Goal: Task Accomplishment & Management: Use online tool/utility

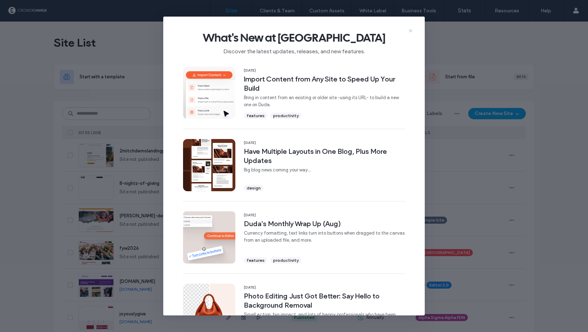
click at [412, 30] on icon at bounding box center [411, 31] width 6 height 6
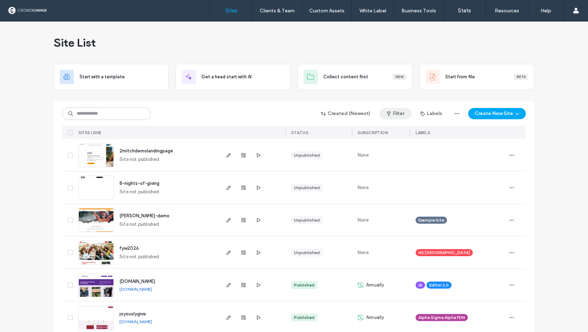
click at [400, 114] on button "Filter" at bounding box center [395, 113] width 32 height 11
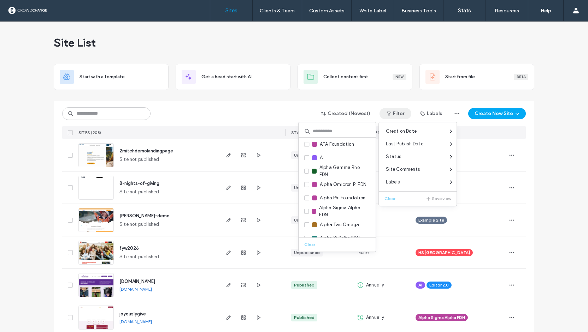
click at [332, 132] on input at bounding box center [336, 131] width 77 height 13
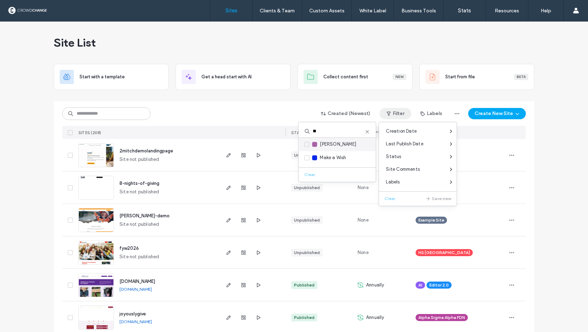
type input "**"
click at [331, 142] on span "[PERSON_NAME]" at bounding box center [338, 144] width 36 height 7
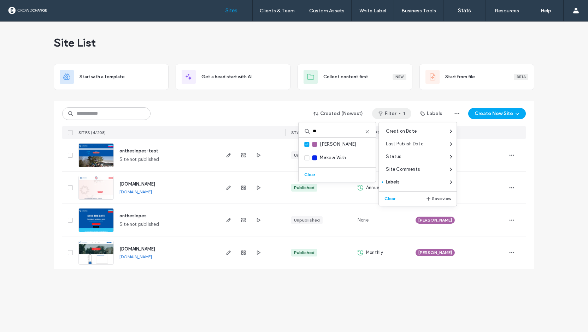
click at [259, 112] on div "Created (Newest) Filter 1 Labels Create New Site" at bounding box center [293, 113] width 463 height 13
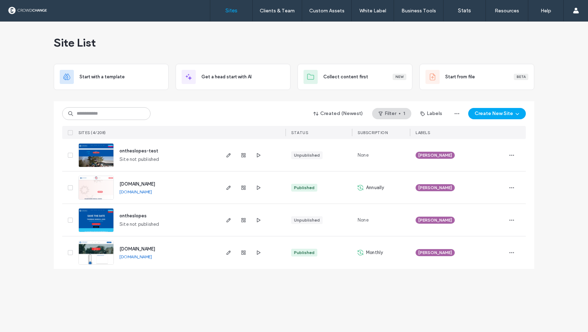
click at [145, 192] on link "[DOMAIN_NAME]" at bounding box center [135, 191] width 32 height 5
click at [143, 185] on span "[DOMAIN_NAME]" at bounding box center [137, 184] width 36 height 5
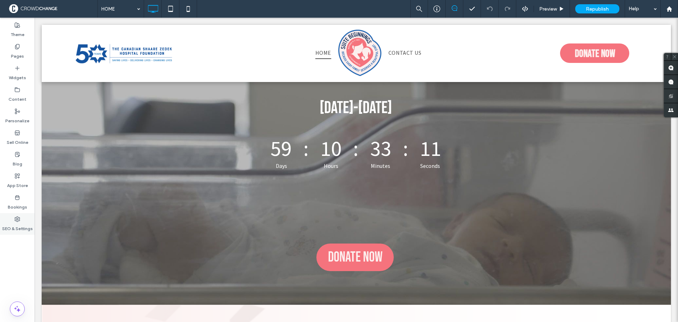
click at [20, 227] on label "SEO & Settings" at bounding box center [17, 227] width 31 height 10
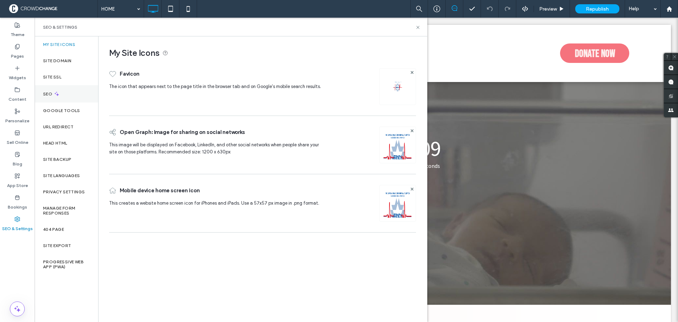
click at [65, 91] on div "SEO" at bounding box center [67, 93] width 64 height 17
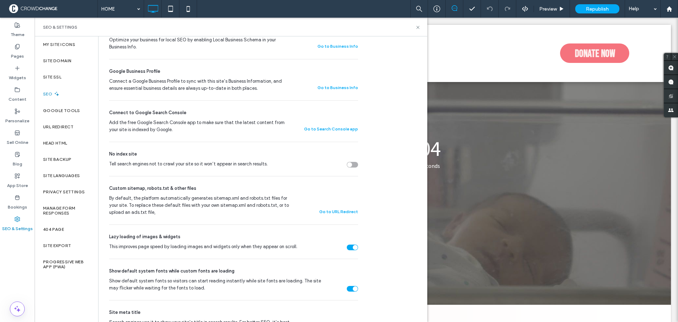
scroll to position [177, 0]
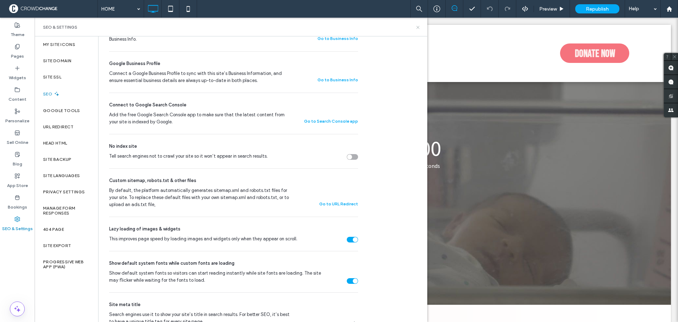
click at [419, 28] on icon at bounding box center [417, 27] width 5 height 5
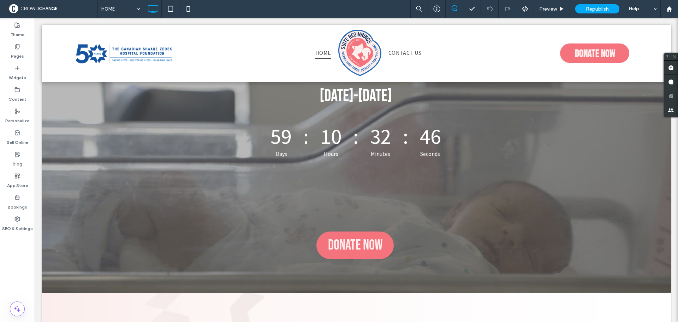
scroll to position [0, 0]
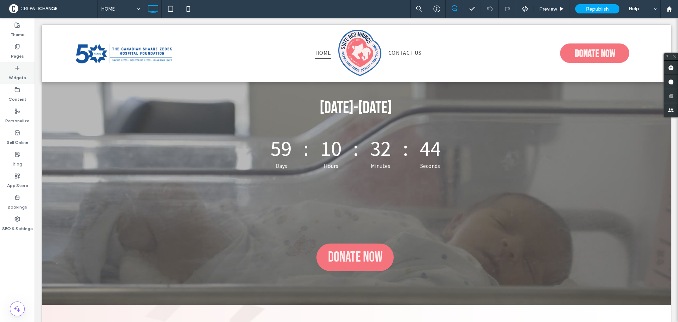
click at [20, 73] on label "Widgets" at bounding box center [17, 76] width 17 height 10
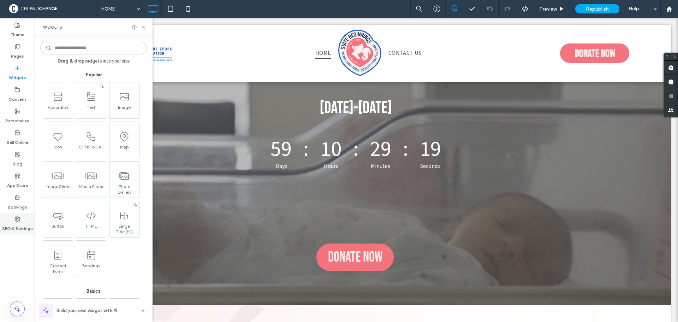
click at [19, 225] on label "SEO & Settings" at bounding box center [17, 227] width 31 height 10
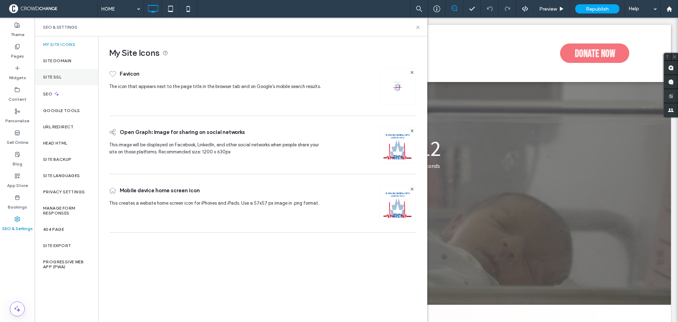
click at [57, 78] on label "Site SSL" at bounding box center [52, 77] width 18 height 5
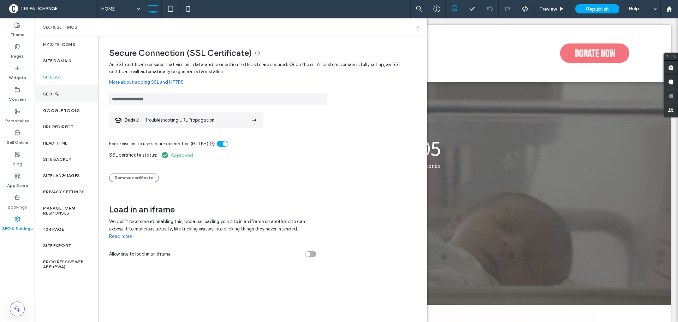
click at [46, 98] on div "SEO" at bounding box center [67, 93] width 64 height 17
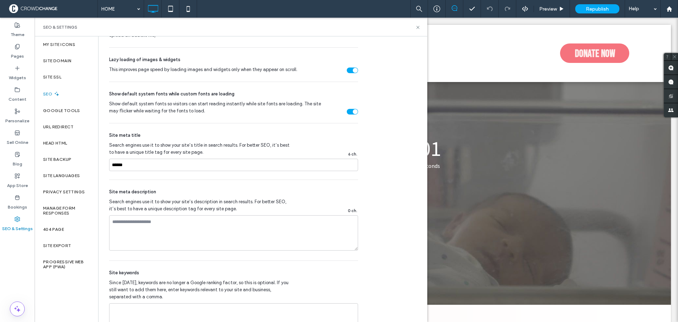
scroll to position [353, 0]
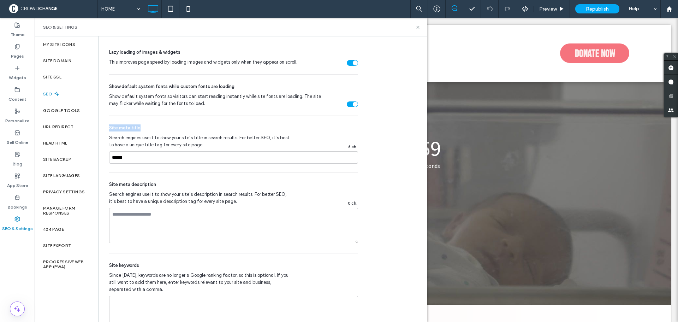
drag, startPoint x: 140, startPoint y: 130, endPoint x: 106, endPoint y: 129, distance: 33.9
click at [106, 129] on div "SEO Optimize your site to increase its visibility in relevant search results. N…" at bounding box center [231, 11] width 265 height 656
drag, startPoint x: 132, startPoint y: 159, endPoint x: 107, endPoint y: 159, distance: 25.8
click at [107, 159] on div "SEO Optimize your site to increase its visibility in relevant search results. N…" at bounding box center [231, 11] width 265 height 656
click at [135, 159] on input "******" at bounding box center [233, 157] width 249 height 12
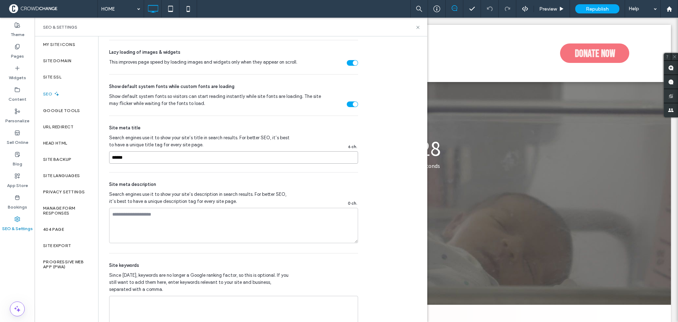
click at [135, 159] on input "******" at bounding box center [233, 157] width 249 height 12
click at [69, 43] on label "My Site Icons" at bounding box center [59, 44] width 32 height 5
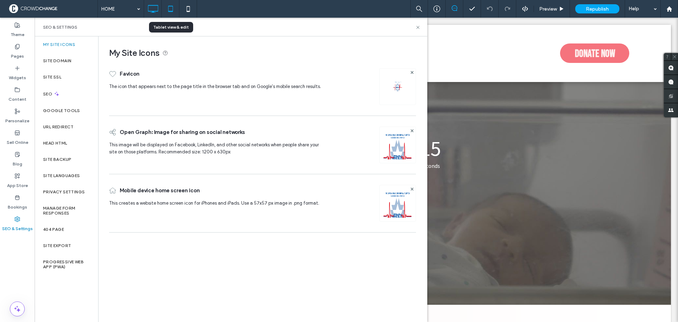
click at [174, 11] on icon at bounding box center [171, 9] width 14 height 14
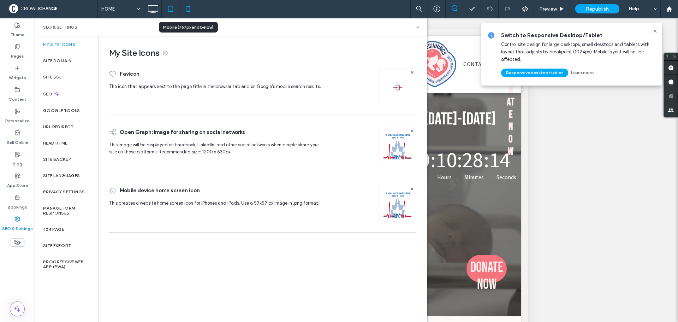
click at [188, 11] on use at bounding box center [188, 9] width 3 height 6
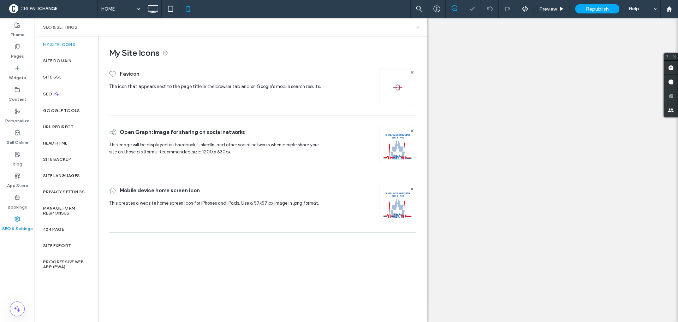
click at [419, 27] on icon at bounding box center [417, 27] width 5 height 5
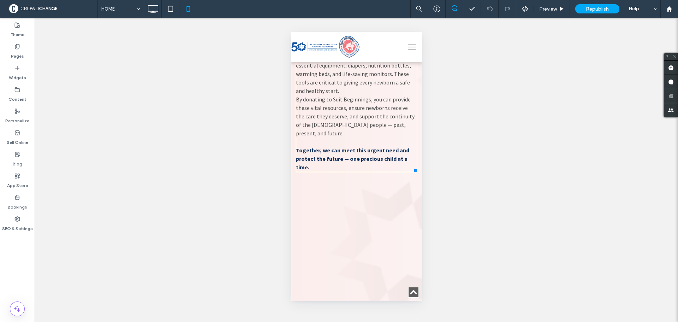
scroll to position [247, 0]
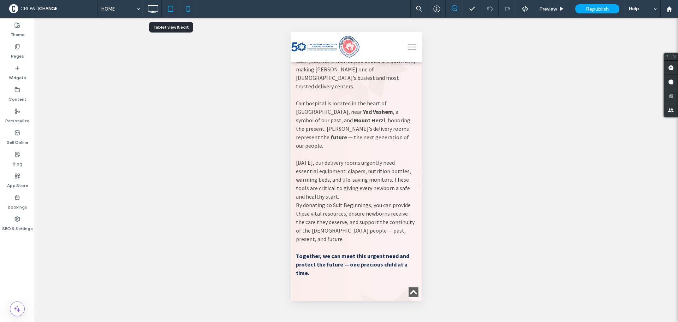
drag, startPoint x: 172, startPoint y: 7, endPoint x: 165, endPoint y: 12, distance: 8.9
click at [172, 7] on icon at bounding box center [171, 9] width 14 height 14
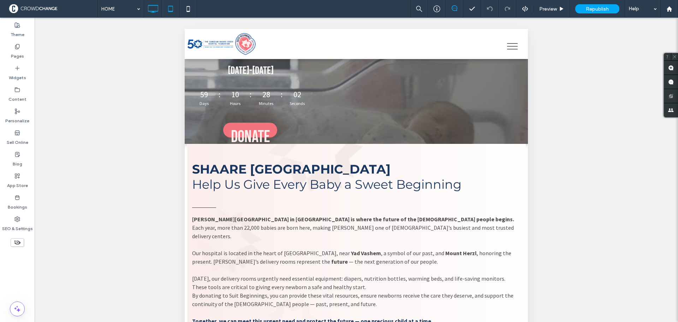
click at [156, 11] on icon at bounding box center [153, 9] width 14 height 14
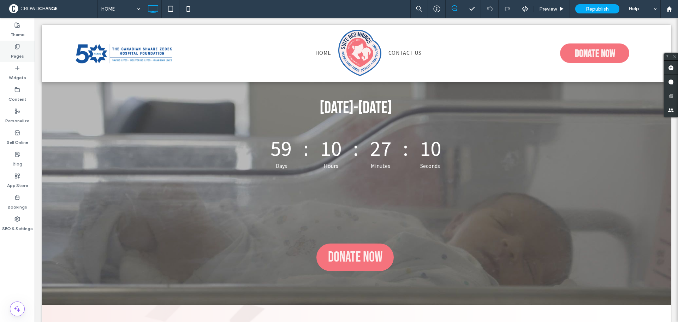
click at [18, 53] on label "Pages" at bounding box center [17, 54] width 13 height 10
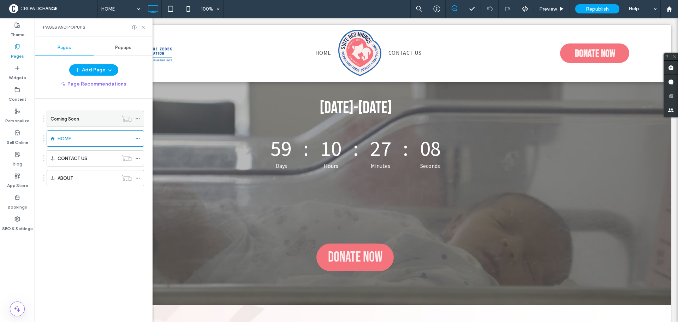
click at [83, 121] on div "Coming Soon" at bounding box center [84, 118] width 67 height 7
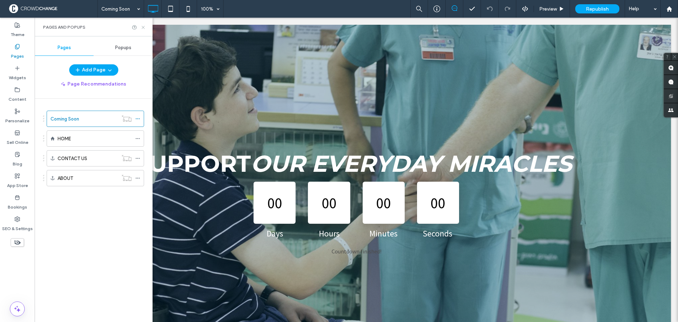
drag, startPoint x: 142, startPoint y: 27, endPoint x: 105, endPoint y: 13, distance: 39.0
click at [142, 27] on icon at bounding box center [143, 27] width 5 height 5
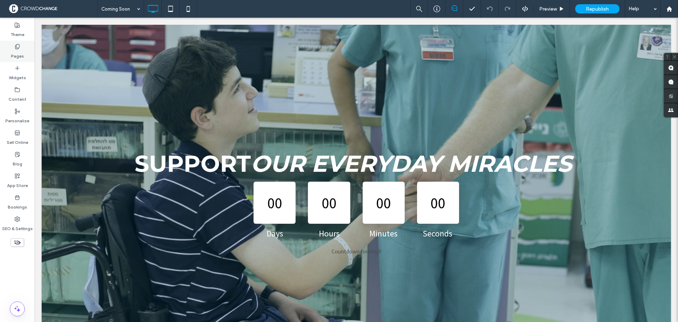
click at [14, 51] on label "Pages" at bounding box center [17, 54] width 13 height 10
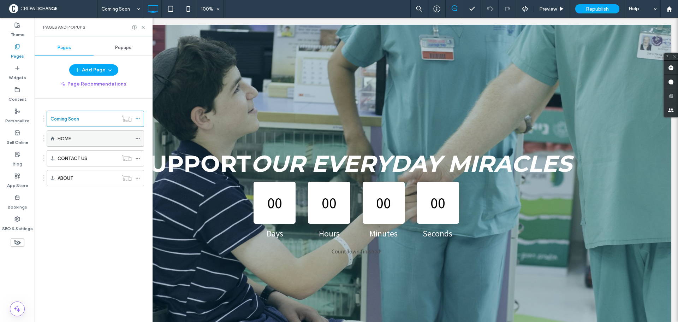
click at [72, 140] on div "HOME" at bounding box center [95, 138] width 74 height 7
click at [143, 27] on use at bounding box center [143, 27] width 3 height 3
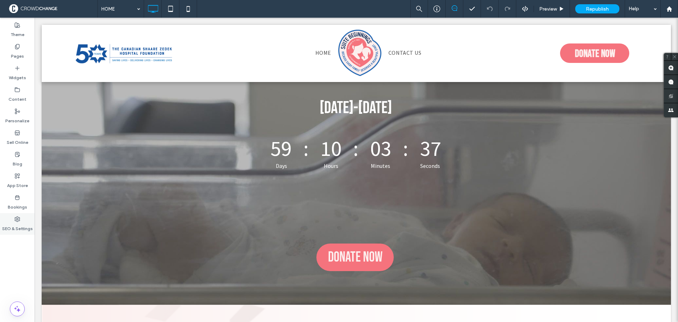
click at [21, 223] on label "SEO & Settings" at bounding box center [17, 227] width 31 height 10
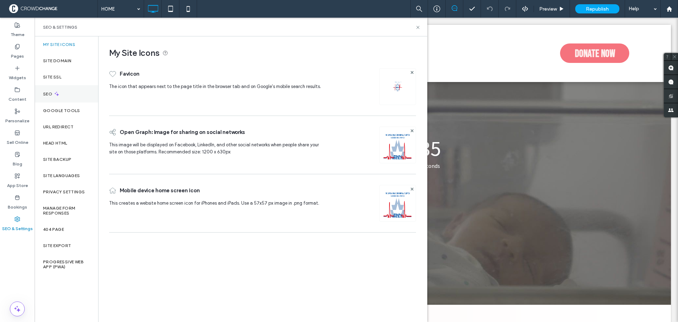
click at [49, 93] on label "SEO" at bounding box center [48, 93] width 11 height 5
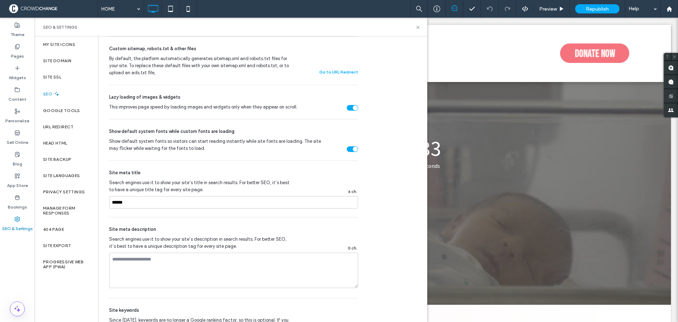
scroll to position [318, 0]
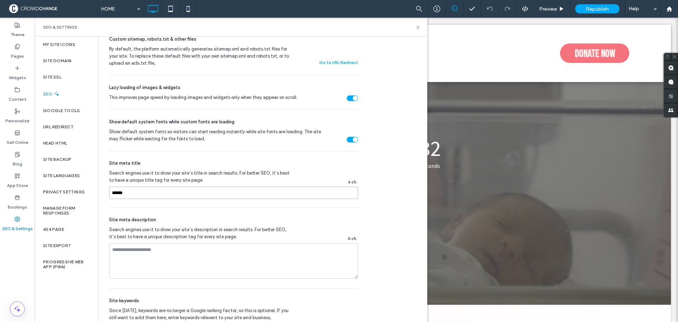
drag, startPoint x: 131, startPoint y: 188, endPoint x: 106, endPoint y: 188, distance: 24.4
click at [106, 188] on div "SEO Optimize your site to increase its visibility in relevant search results. N…" at bounding box center [231, 46] width 265 height 656
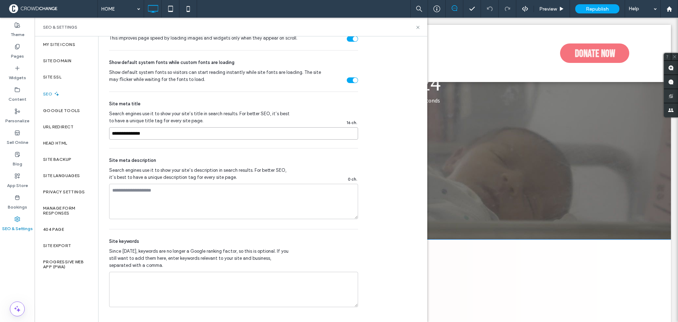
scroll to position [71, 0]
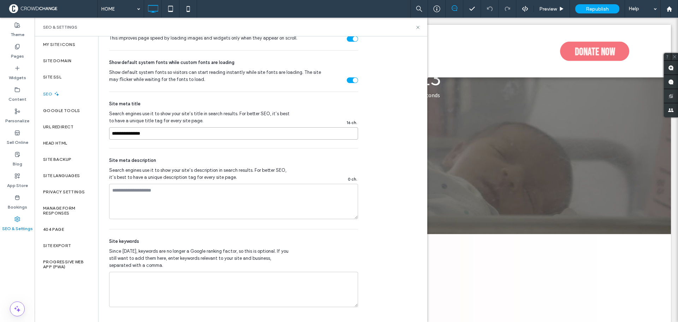
type input "**********"
click at [419, 25] on icon at bounding box center [417, 27] width 5 height 5
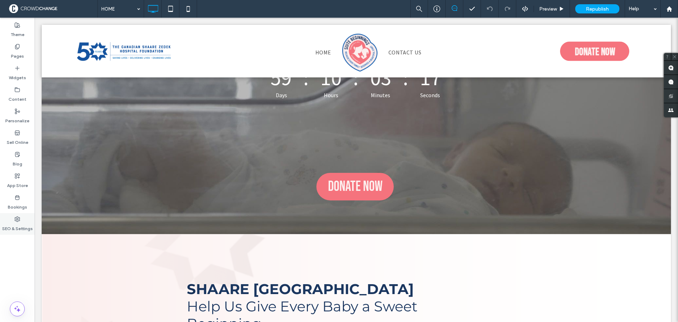
click at [16, 217] on use at bounding box center [17, 219] width 5 height 5
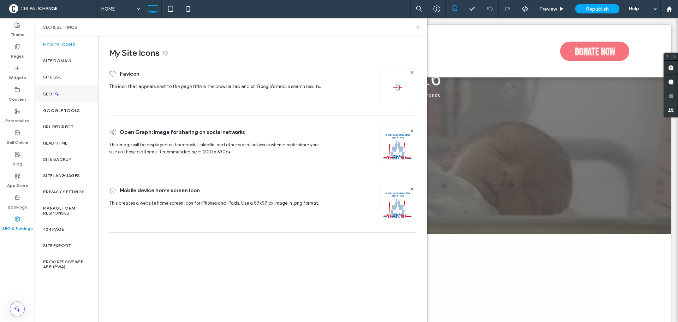
click at [56, 93] on icon at bounding box center [57, 94] width 6 height 6
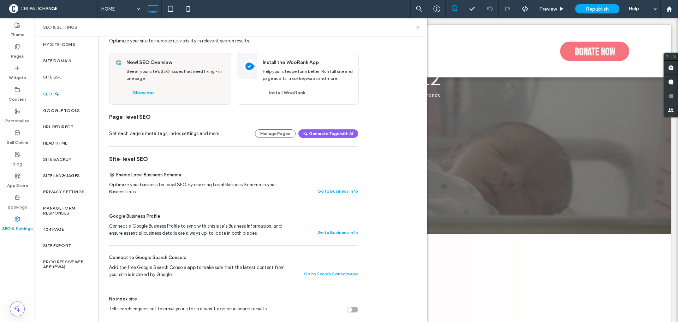
scroll to position [0, 0]
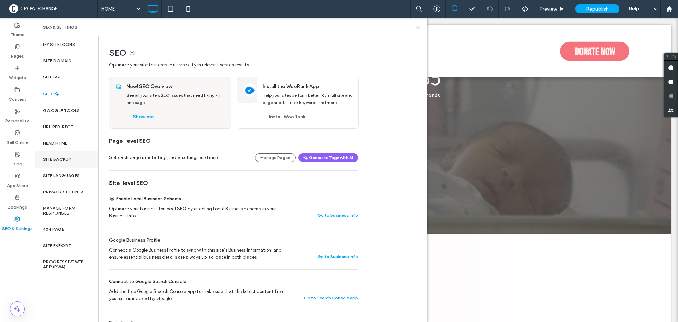
click at [62, 155] on div "Site Backup" at bounding box center [67, 159] width 64 height 16
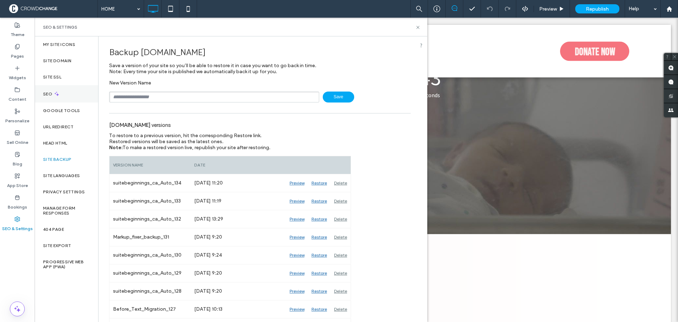
click at [51, 89] on div "SEO" at bounding box center [67, 93] width 64 height 17
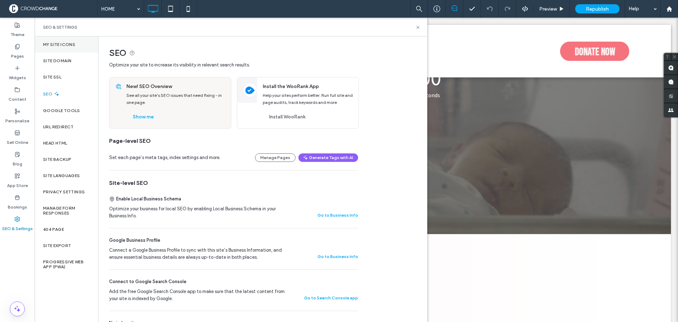
click at [61, 45] on label "My Site Icons" at bounding box center [59, 44] width 32 height 5
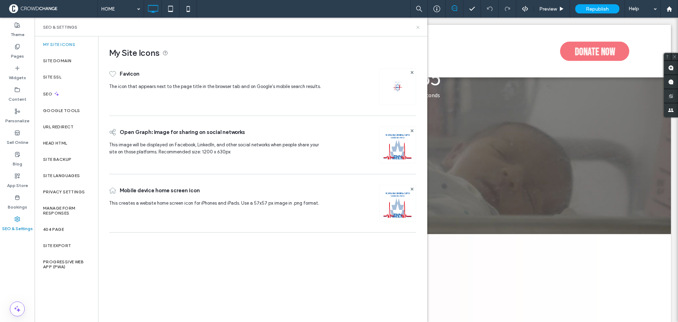
click at [419, 26] on use at bounding box center [417, 27] width 3 height 3
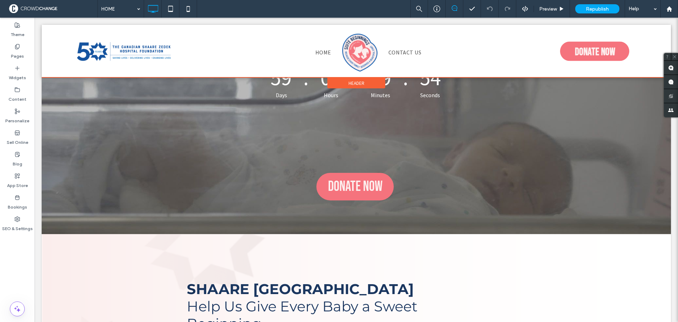
click at [586, 51] on div at bounding box center [356, 51] width 629 height 53
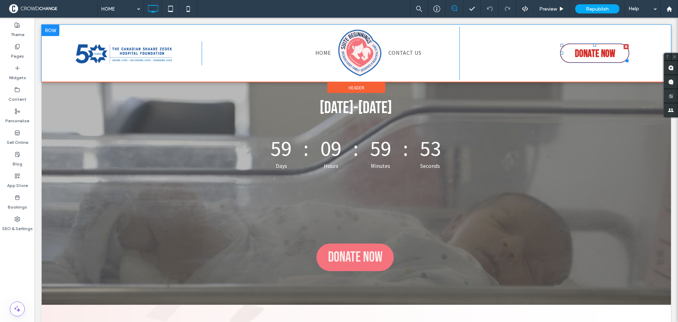
click at [587, 54] on span "DONATE NOW" at bounding box center [595, 53] width 40 height 19
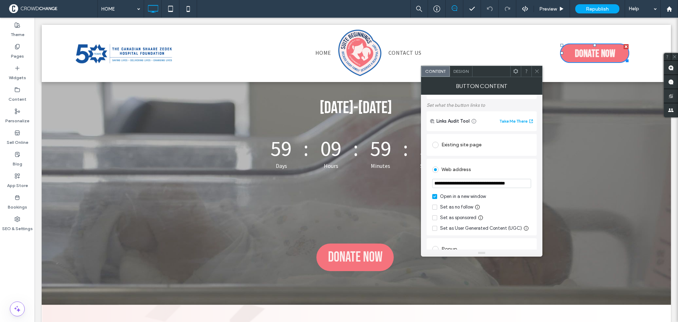
scroll to position [0, 10]
drag, startPoint x: 434, startPoint y: 184, endPoint x: 529, endPoint y: 182, distance: 95.4
click at [529, 182] on input "**********" at bounding box center [481, 184] width 99 height 10
paste input "*******"
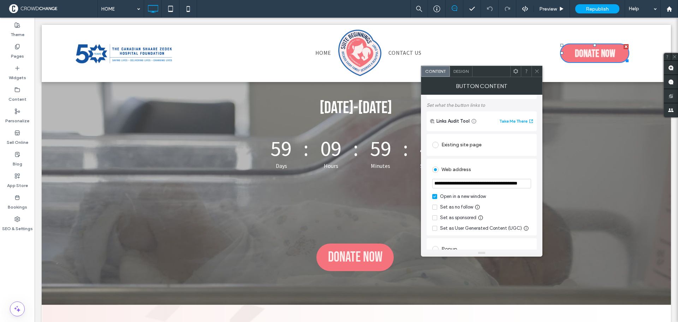
type input "**********"
click at [514, 173] on div "Web address" at bounding box center [481, 169] width 99 height 11
click at [537, 74] on span at bounding box center [536, 71] width 5 height 11
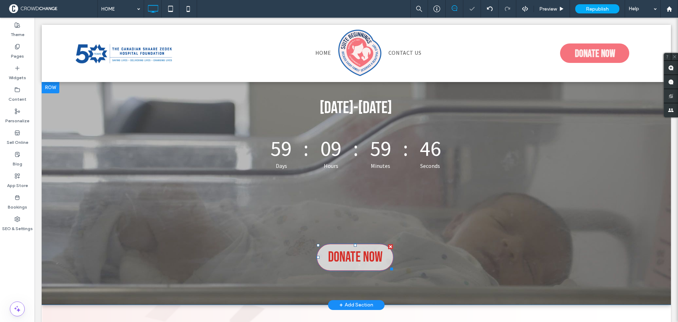
click at [363, 258] on span "DONATE NOW" at bounding box center [355, 257] width 54 height 24
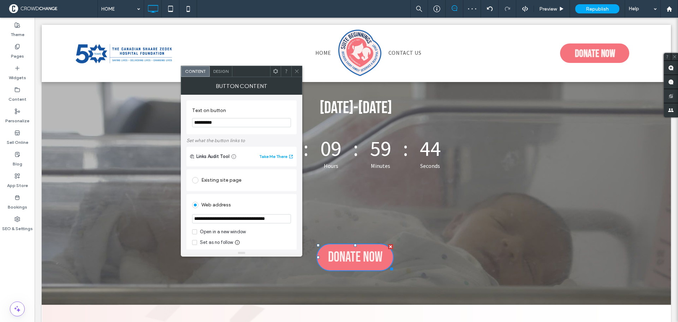
scroll to position [0, 10]
drag, startPoint x: 195, startPoint y: 218, endPoint x: 294, endPoint y: 225, distance: 99.2
click at [294, 225] on div "**********" at bounding box center [242, 232] width 110 height 77
paste input "*******"
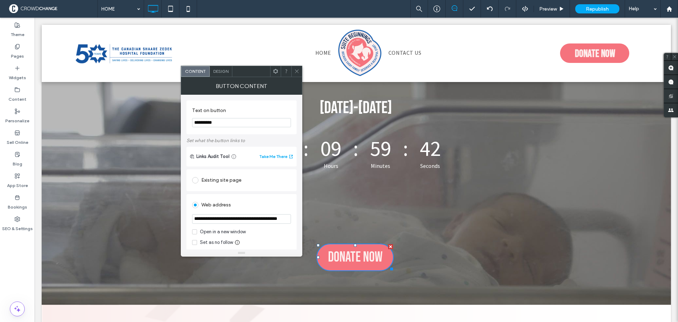
type input "**********"
click at [298, 71] on icon at bounding box center [296, 71] width 5 height 5
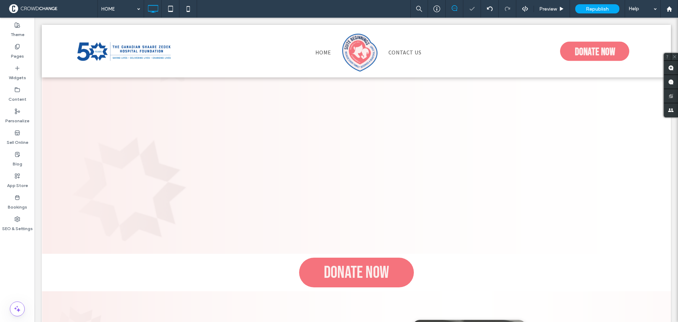
scroll to position [565, 0]
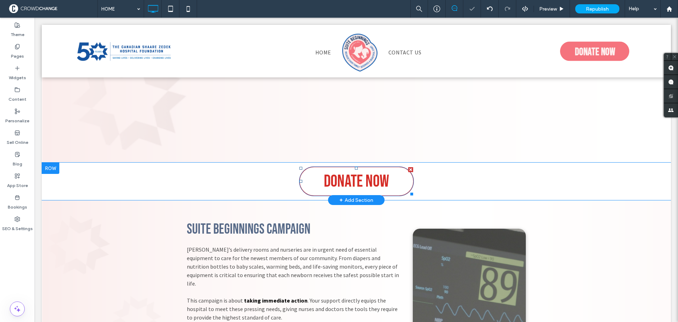
click at [377, 168] on span "DONATE NOW" at bounding box center [356, 181] width 65 height 27
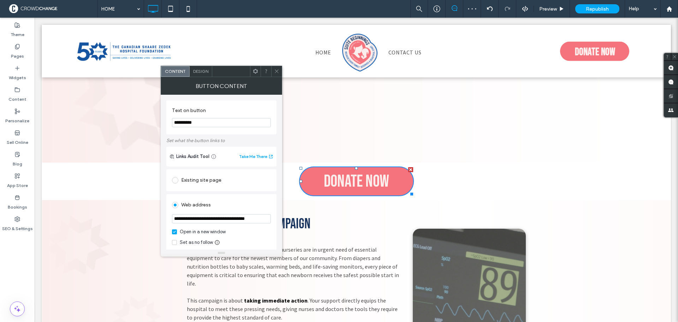
scroll to position [0, 10]
drag, startPoint x: 174, startPoint y: 218, endPoint x: 267, endPoint y: 220, distance: 93.6
click at [267, 220] on input "**********" at bounding box center [221, 219] width 99 height 10
paste input "*******"
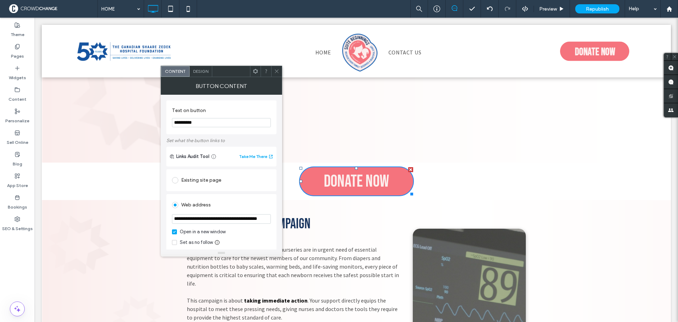
type input "**********"
click at [275, 70] on icon at bounding box center [276, 71] width 5 height 5
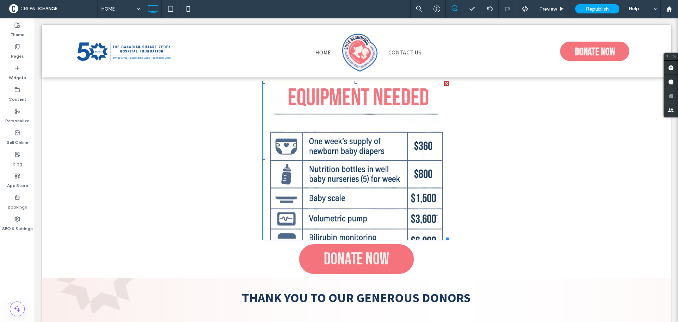
scroll to position [1307, 0]
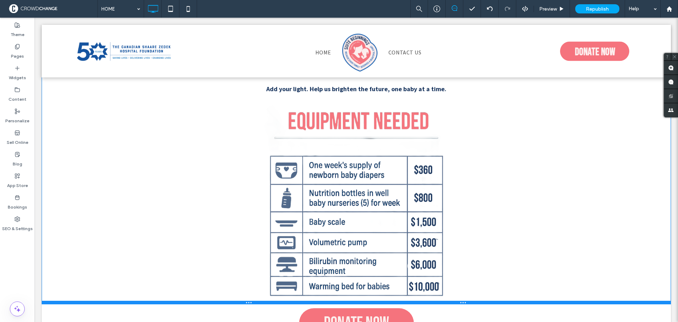
drag, startPoint x: 197, startPoint y: 199, endPoint x: 238, endPoint y: 297, distance: 106.2
click at [204, 301] on div at bounding box center [356, 303] width 629 height 4
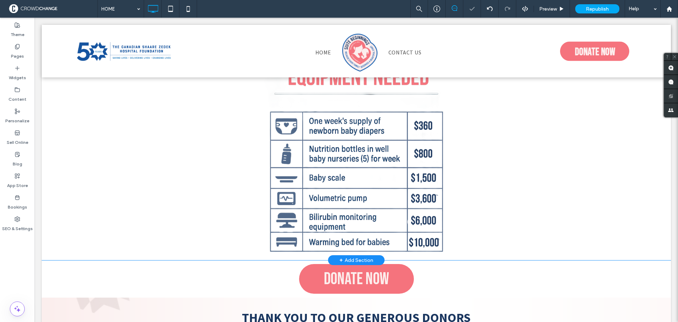
scroll to position [1413, 0]
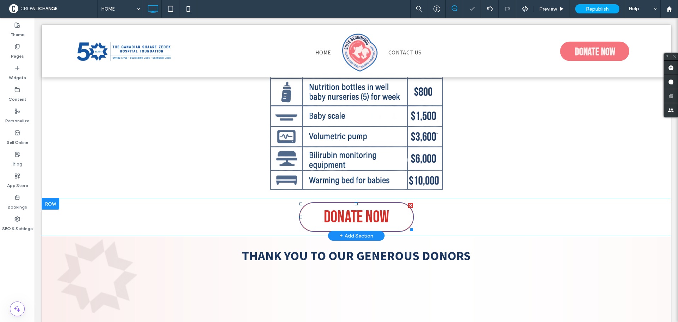
click at [341, 203] on span "DONATE NOW" at bounding box center [356, 216] width 65 height 27
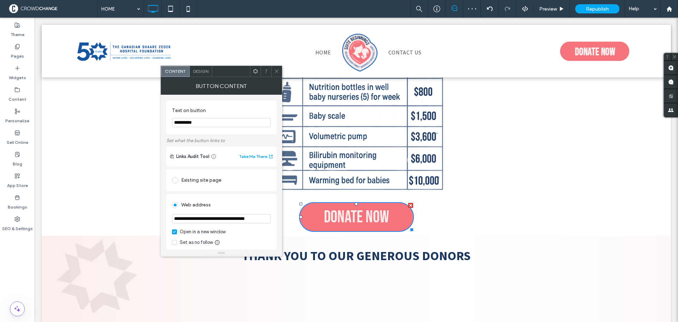
scroll to position [0, 10]
drag, startPoint x: 175, startPoint y: 221, endPoint x: 272, endPoint y: 220, distance: 96.8
click at [272, 220] on div "**********" at bounding box center [221, 232] width 110 height 77
paste input "*******"
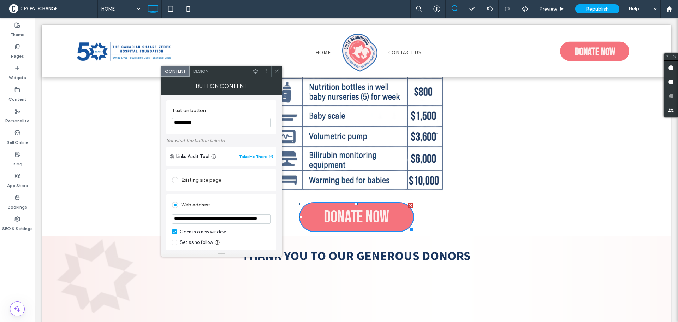
type input "**********"
click at [262, 205] on div "Web address" at bounding box center [221, 204] width 99 height 11
click at [278, 73] on icon at bounding box center [276, 71] width 5 height 5
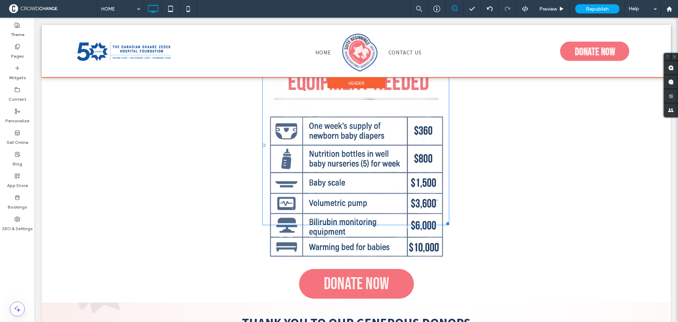
scroll to position [1295, 0]
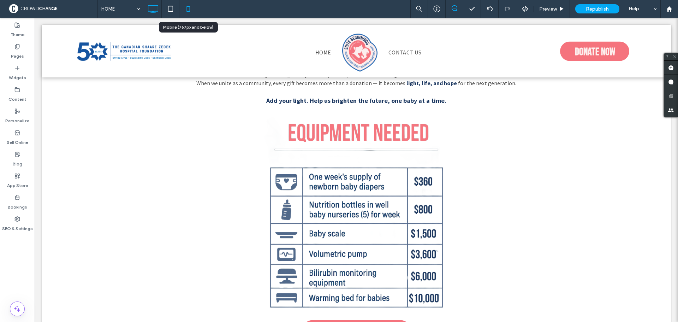
click at [187, 9] on use at bounding box center [188, 9] width 3 height 6
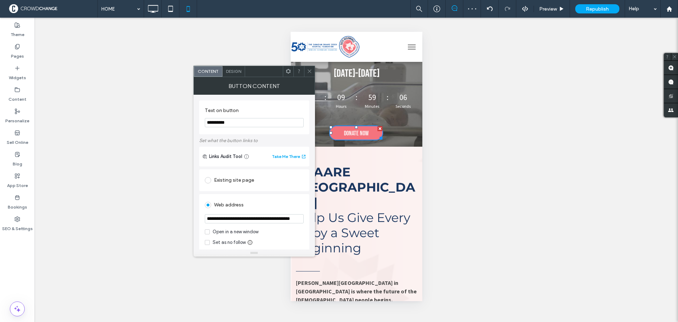
scroll to position [0, 26]
drag, startPoint x: 207, startPoint y: 218, endPoint x: 313, endPoint y: 223, distance: 105.3
click at [313, 223] on div "**********" at bounding box center [255, 172] width 122 height 155
click at [310, 70] on icon at bounding box center [309, 71] width 5 height 5
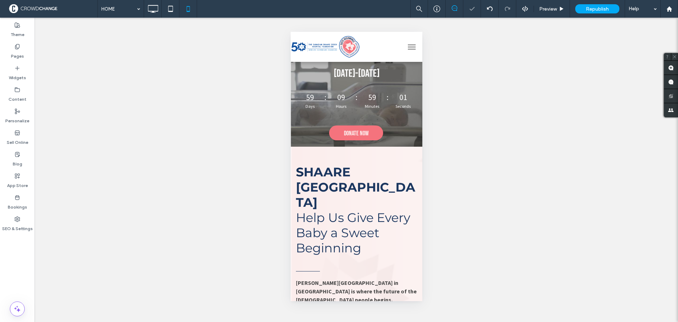
click at [408, 47] on span "menu" at bounding box center [412, 47] width 8 height 1
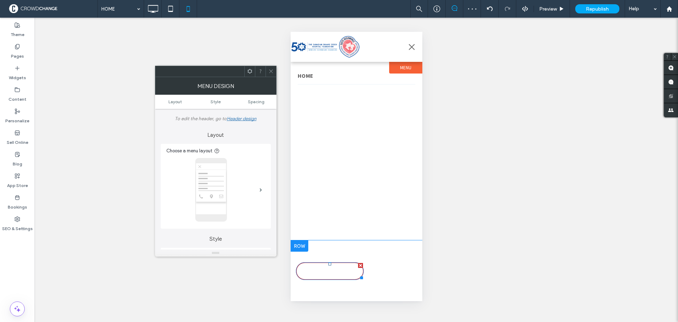
click at [325, 267] on span "DONATE NOW" at bounding box center [330, 271] width 25 height 14
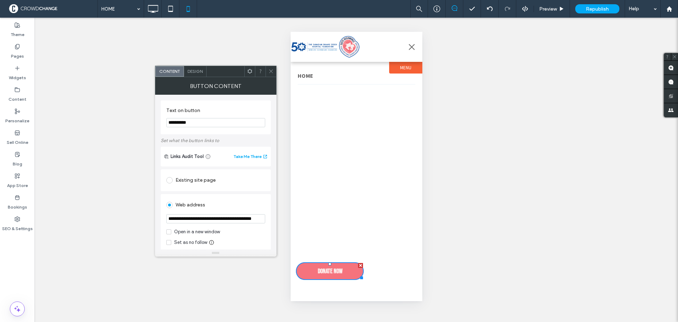
scroll to position [0, 26]
drag, startPoint x: 168, startPoint y: 218, endPoint x: 262, endPoint y: 221, distance: 94.7
click at [262, 221] on input "**********" at bounding box center [215, 219] width 99 height 10
type input "**********"
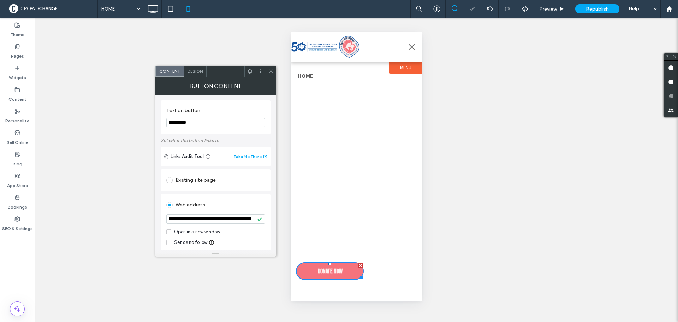
click at [264, 106] on section "**********" at bounding box center [215, 117] width 99 height 27
click at [271, 77] on div "Button Content" at bounding box center [216, 86] width 122 height 18
click at [271, 73] on icon at bounding box center [270, 71] width 5 height 5
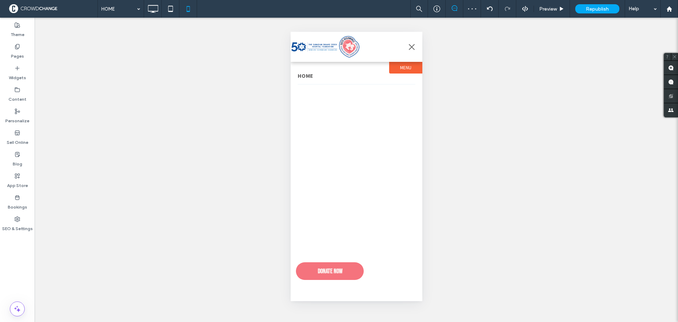
click at [414, 47] on button "menu" at bounding box center [411, 47] width 14 height 14
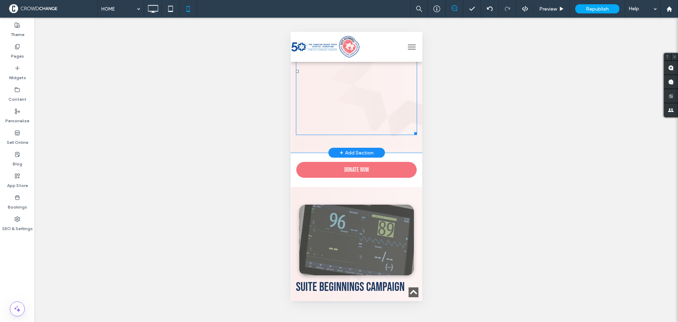
scroll to position [530, 0]
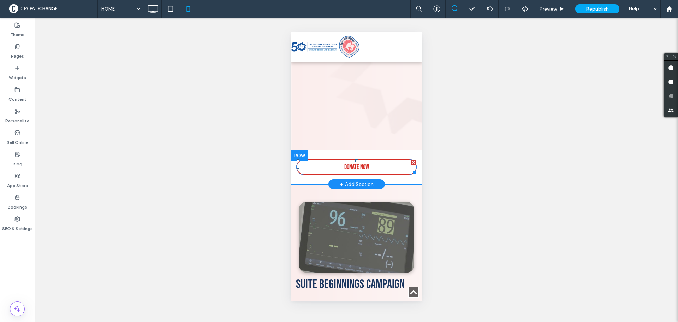
click at [356, 160] on span "DONATE NOW" at bounding box center [356, 167] width 25 height 14
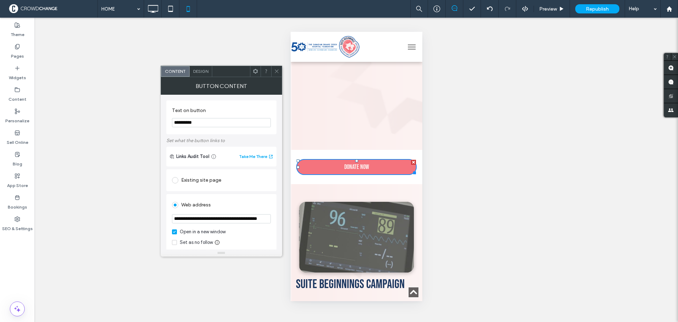
click at [275, 70] on icon at bounding box center [276, 71] width 5 height 5
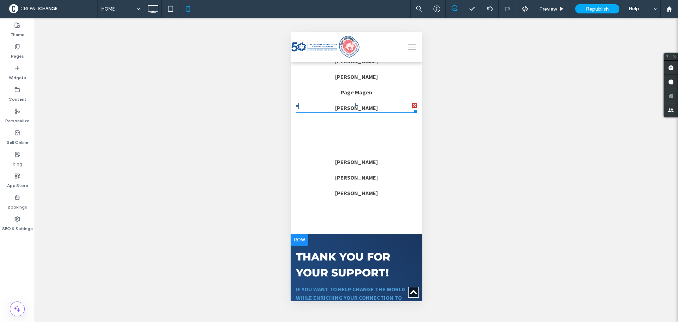
scroll to position [1766, 0]
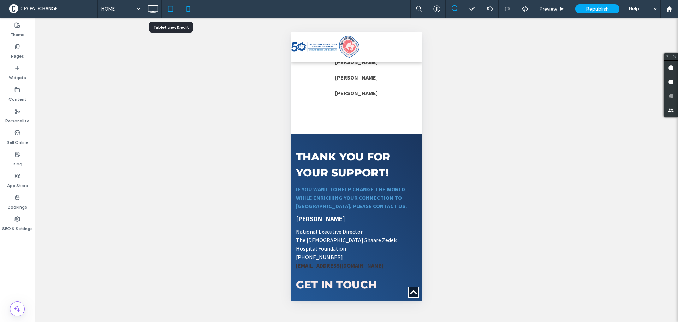
click at [171, 11] on icon at bounding box center [171, 9] width 14 height 14
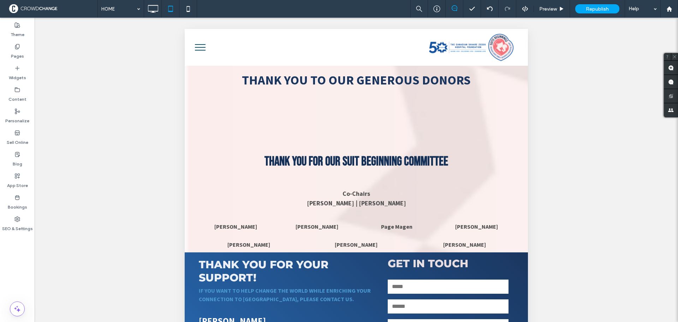
scroll to position [1618, 0]
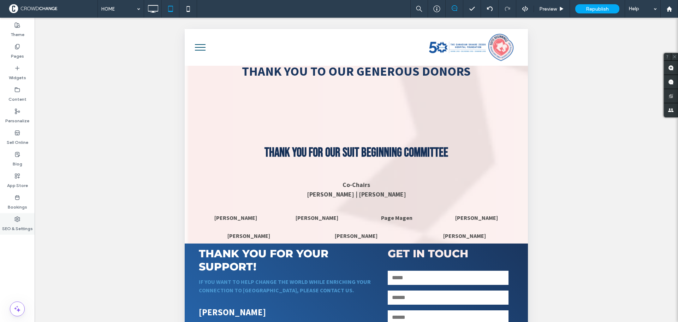
click at [13, 223] on label "SEO & Settings" at bounding box center [17, 227] width 31 height 10
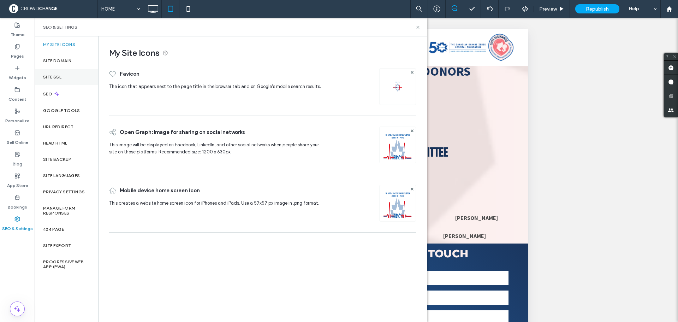
click at [59, 76] on label "Site SSL" at bounding box center [52, 77] width 18 height 5
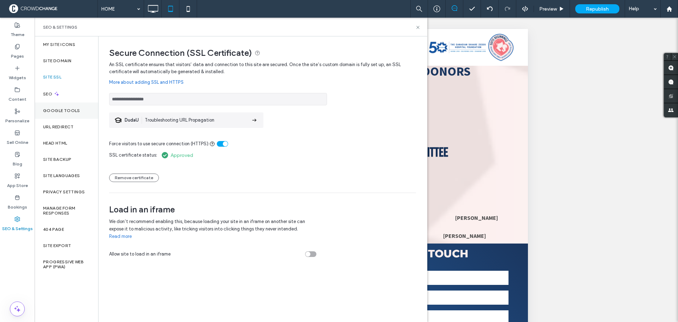
click at [73, 111] on label "Google Tools" at bounding box center [61, 110] width 37 height 5
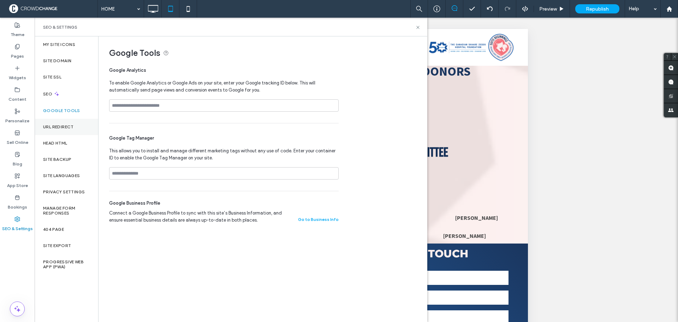
click at [74, 123] on div "URL Redirect" at bounding box center [67, 127] width 64 height 16
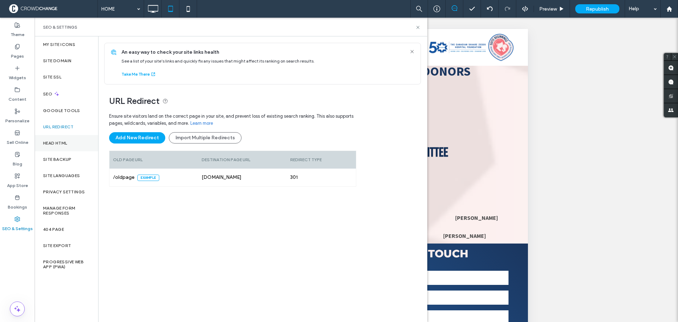
click at [73, 142] on div "Head HTML" at bounding box center [67, 143] width 64 height 16
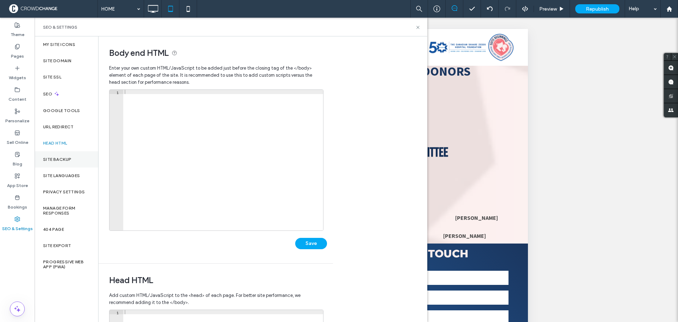
click at [72, 158] on div "Site Backup" at bounding box center [67, 159] width 64 height 16
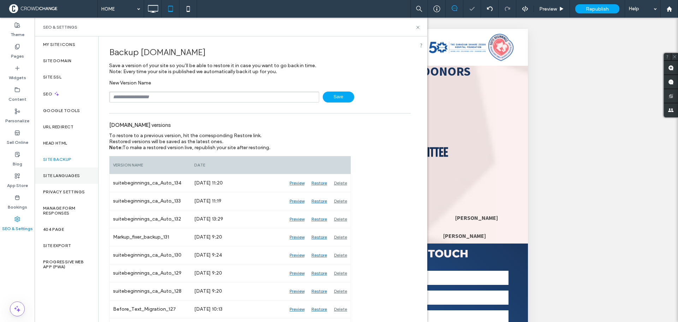
click at [72, 172] on div "Site Languages" at bounding box center [67, 175] width 64 height 16
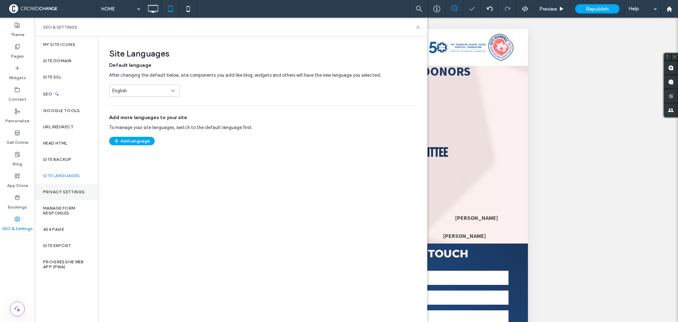
click at [77, 189] on label "Privacy Settings" at bounding box center [64, 191] width 42 height 5
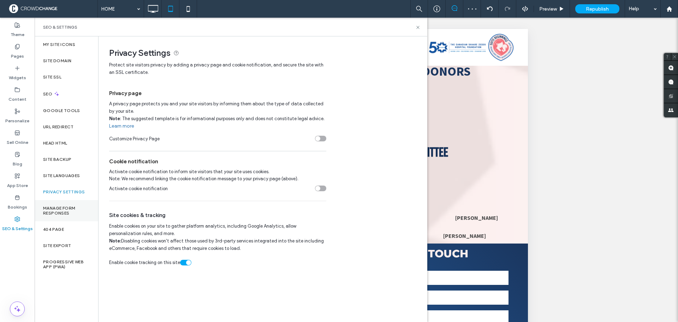
click at [77, 208] on label "Manage Form Responses" at bounding box center [66, 211] width 47 height 10
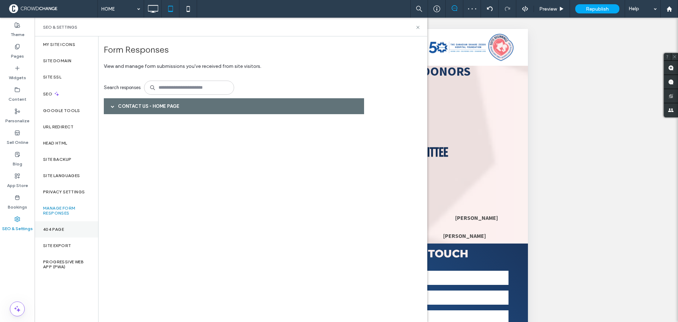
click at [74, 231] on div "404 Page" at bounding box center [67, 229] width 64 height 16
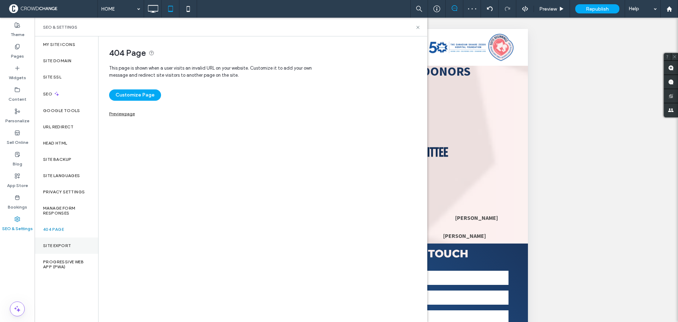
click at [74, 247] on div "Site Export" at bounding box center [67, 245] width 64 height 16
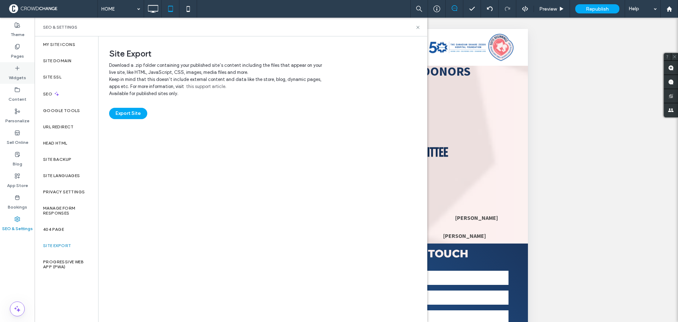
click at [16, 75] on label "Widgets" at bounding box center [17, 76] width 17 height 10
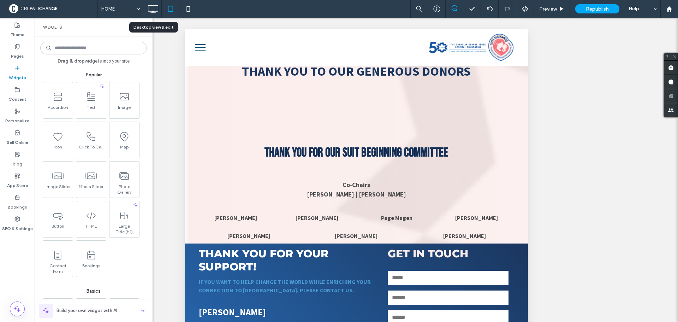
click at [153, 8] on icon at bounding box center [153, 9] width 14 height 14
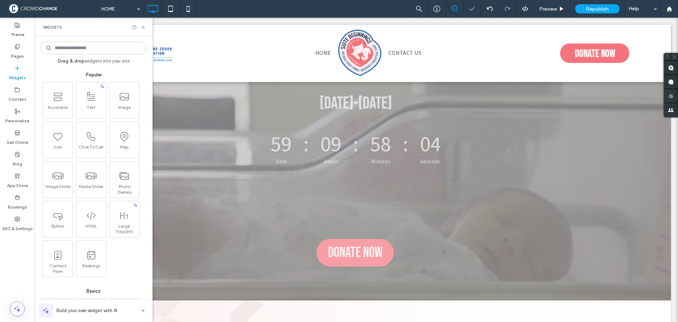
scroll to position [0, 0]
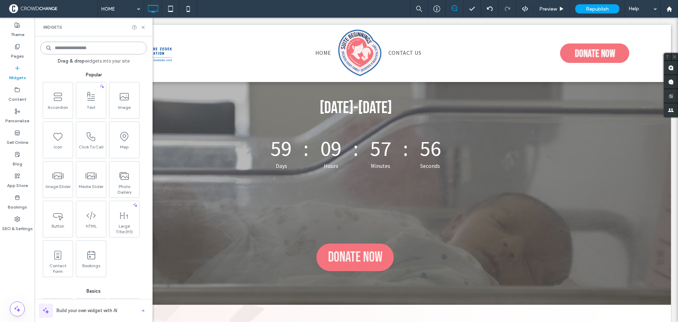
click at [73, 46] on input at bounding box center [93, 48] width 107 height 13
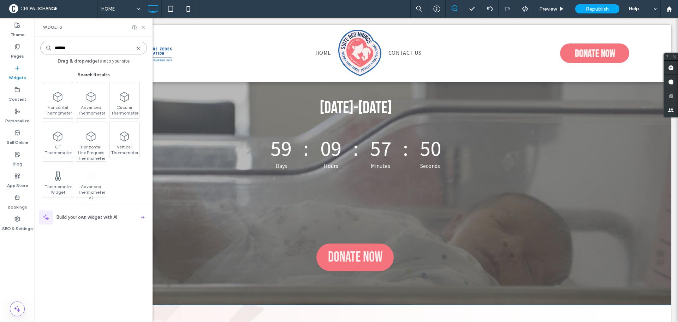
type input "******"
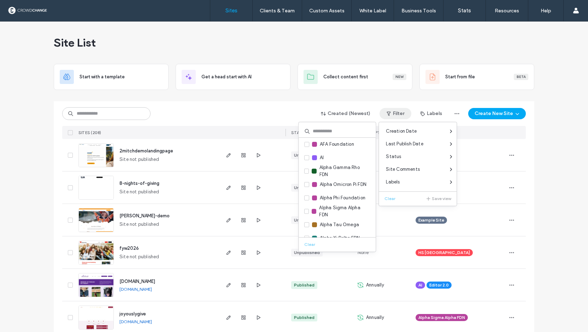
click at [320, 124] on div "AFA Foundation AI Alpha Gamma Rho FDN Alpha Omicron Pi FDN Alpha Phi Foundation…" at bounding box center [337, 187] width 78 height 130
click at [319, 131] on input at bounding box center [336, 131] width 77 height 13
click at [287, 105] on div "Created (Newest) Filter Labels Create New Site SITES (208) STATUS SUBSCRIPTION …" at bounding box center [293, 120] width 463 height 38
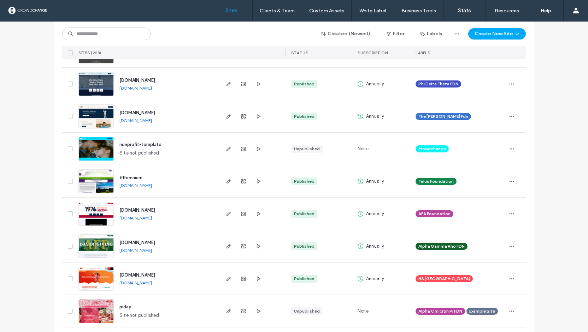
scroll to position [1342, 0]
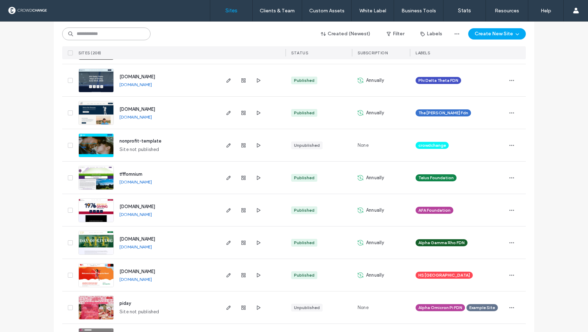
click at [117, 31] on input at bounding box center [106, 34] width 88 height 13
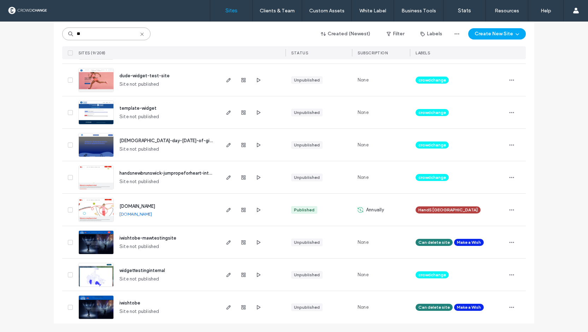
scroll to position [107, 0]
type input "**"
click at [132, 76] on span "dude-widget-test-site" at bounding box center [144, 75] width 50 height 5
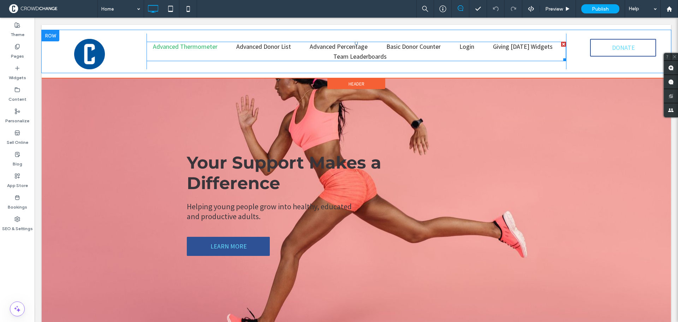
click at [185, 48] on span "Advanced Thermometer" at bounding box center [185, 46] width 65 height 8
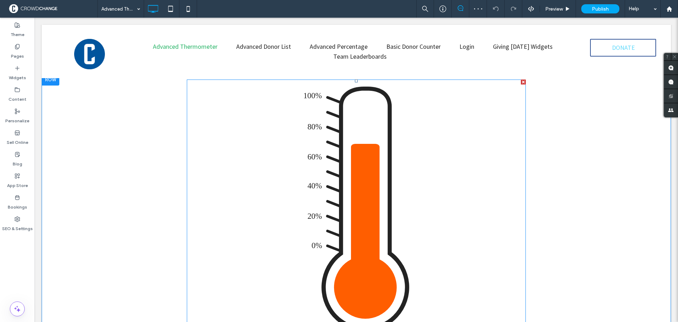
scroll to position [71, 0]
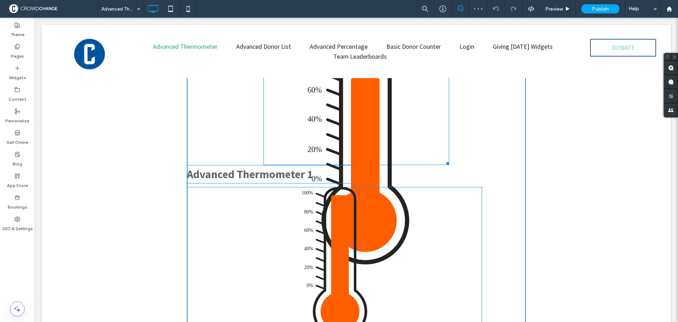
drag, startPoint x: 499, startPoint y: 224, endPoint x: 445, endPoint y: 163, distance: 81.1
click at [445, 163] on div at bounding box center [446, 162] width 5 height 5
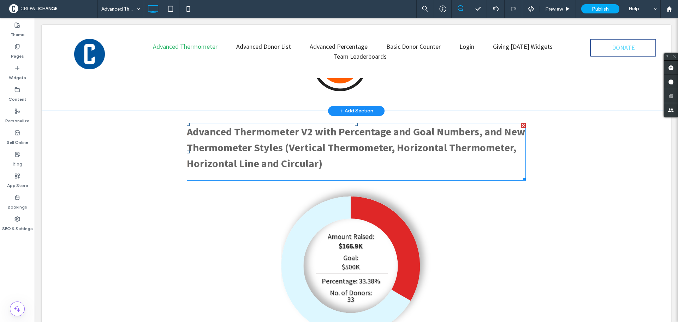
scroll to position [353, 0]
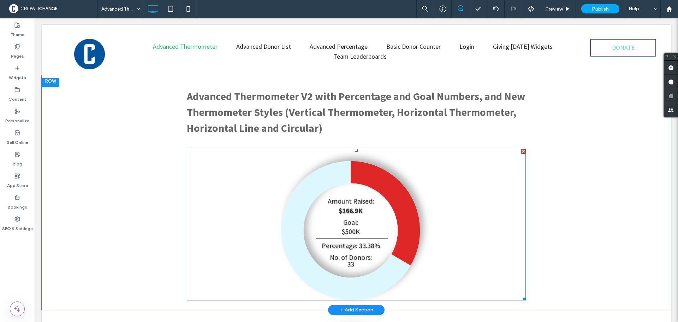
click at [355, 227] on span at bounding box center [356, 225] width 339 height 152
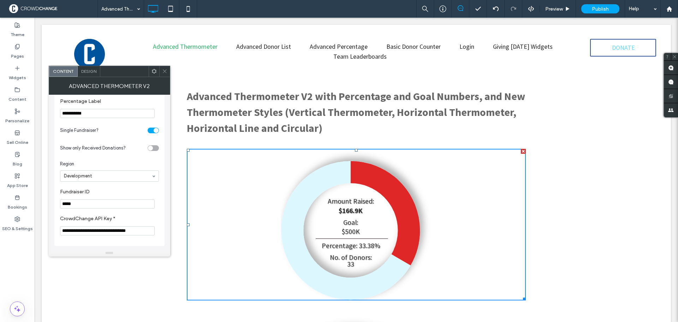
scroll to position [143, 0]
drag, startPoint x: 63, startPoint y: 150, endPoint x: 128, endPoint y: 152, distance: 65.0
click at [128, 152] on section "Show only Received Donations?" at bounding box center [109, 148] width 99 height 18
click at [162, 72] on icon at bounding box center [164, 71] width 5 height 5
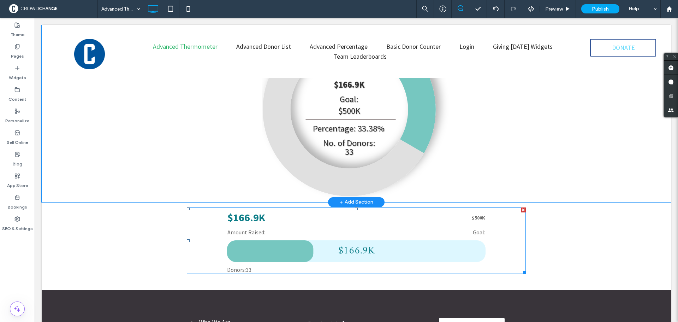
scroll to position [671, 0]
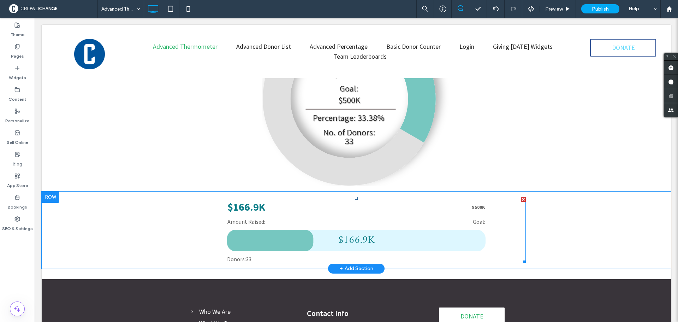
click at [304, 238] on span at bounding box center [356, 230] width 339 height 66
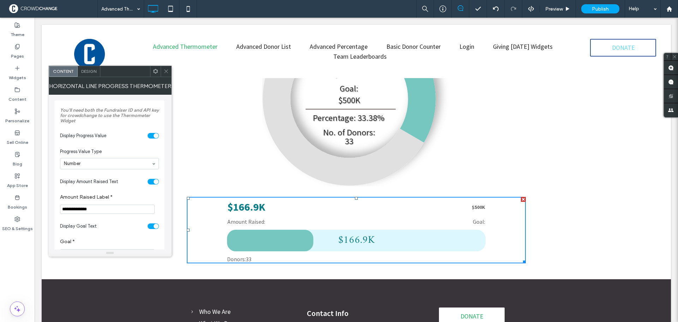
click at [166, 74] on span at bounding box center [166, 71] width 5 height 11
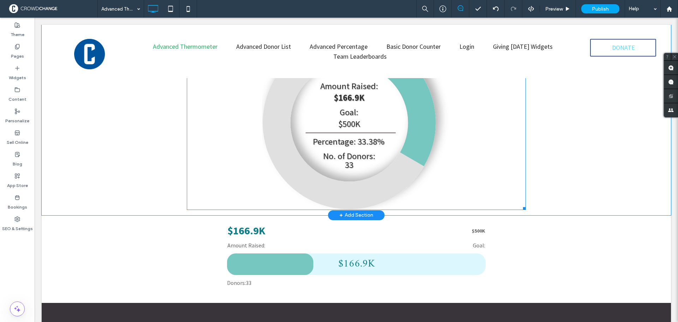
scroll to position [636, 0]
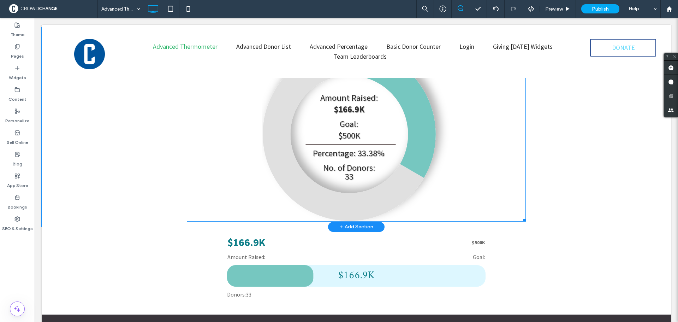
click at [265, 147] on span at bounding box center [356, 126] width 339 height 189
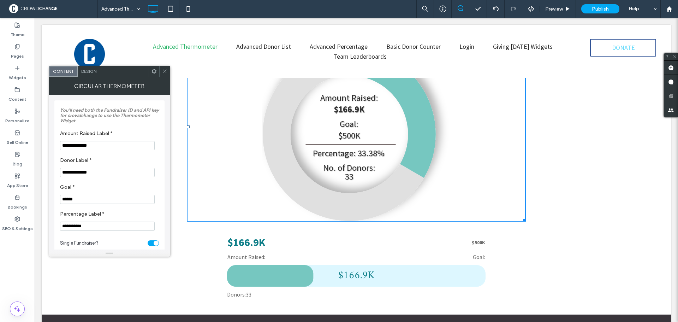
click at [163, 72] on icon at bounding box center [164, 71] width 5 height 5
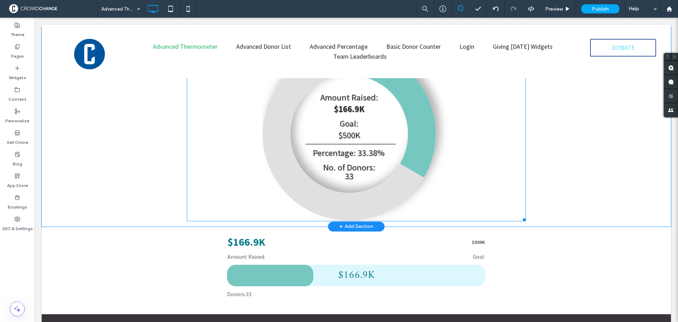
scroll to position [671, 0]
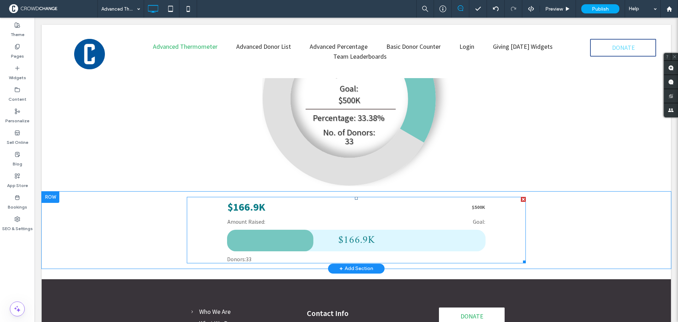
click at [340, 226] on span at bounding box center [356, 230] width 339 height 66
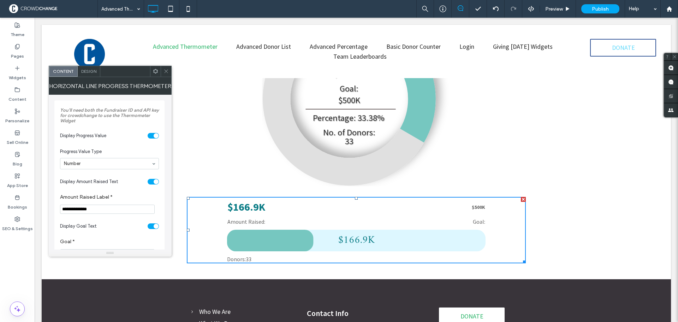
click at [164, 75] on span at bounding box center [166, 71] width 5 height 11
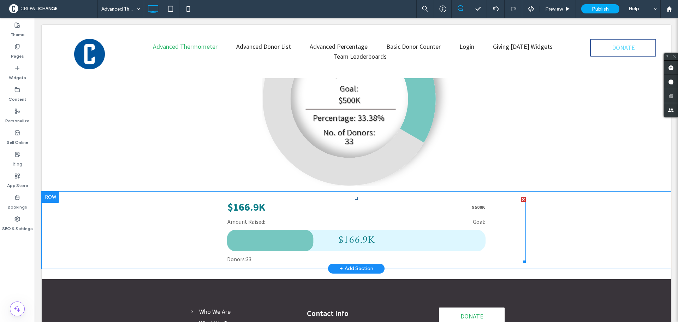
click at [366, 233] on span at bounding box center [356, 230] width 339 height 66
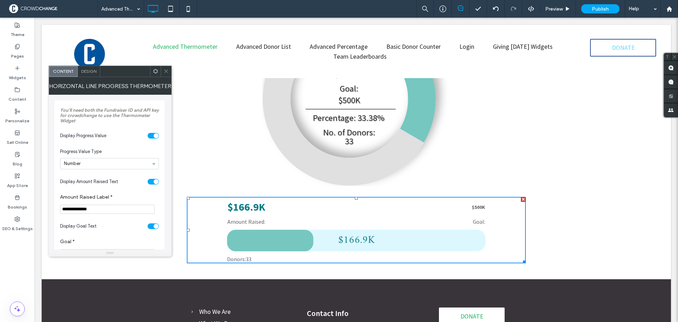
click at [166, 71] on icon at bounding box center [166, 71] width 5 height 5
